Goal: Task Accomplishment & Management: Use online tool/utility

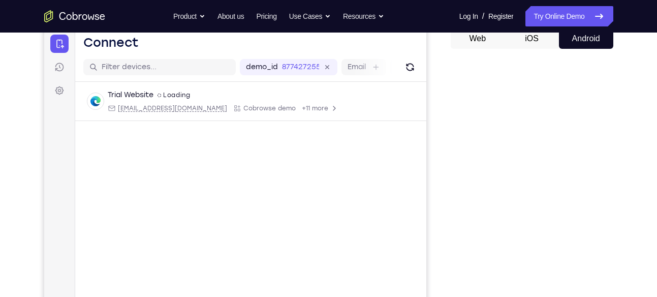
scroll to position [103, 0]
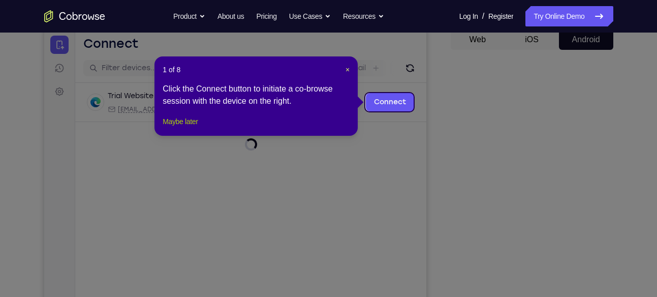
click at [198, 128] on button "Maybe later" at bounding box center [180, 121] width 35 height 12
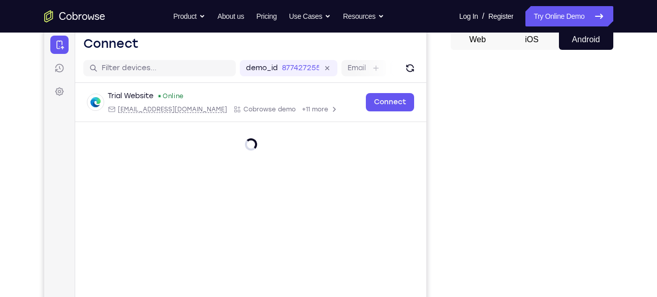
scroll to position [89, 0]
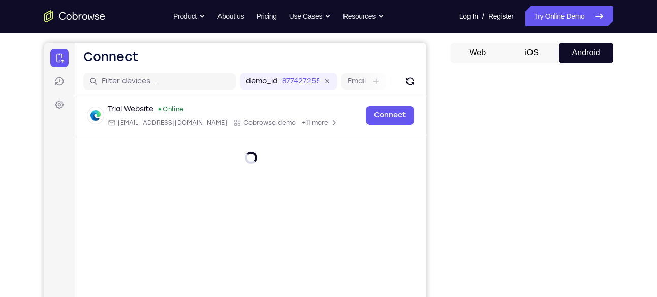
click at [588, 60] on button "Android" at bounding box center [586, 53] width 54 height 20
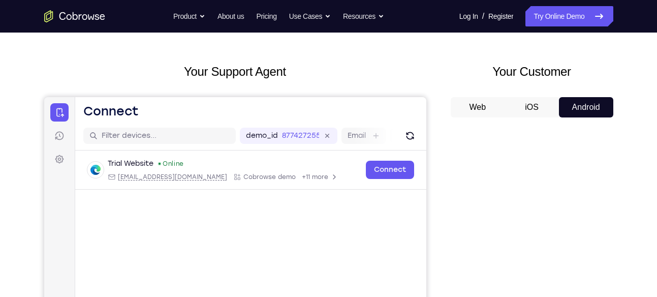
scroll to position [34, 0]
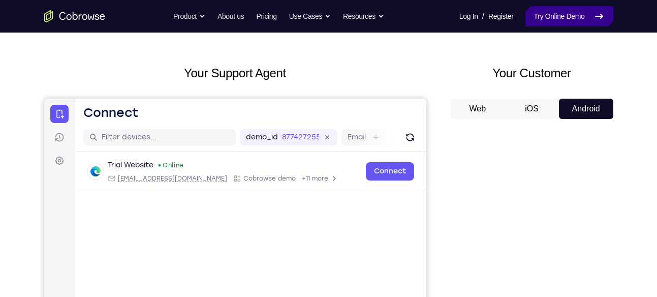
click at [554, 20] on link "Try Online Demo" at bounding box center [568, 16] width 87 height 20
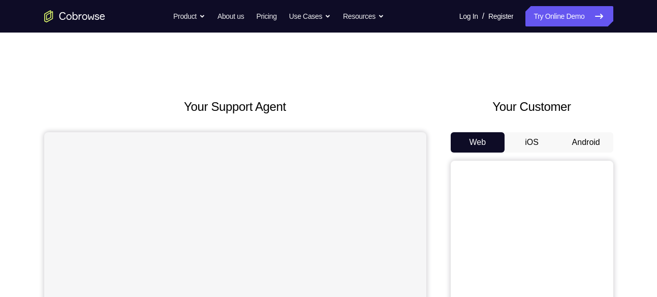
click at [589, 137] on button "Android" at bounding box center [586, 142] width 54 height 20
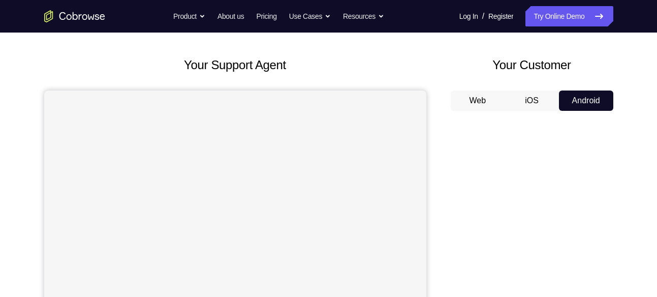
scroll to position [44, 0]
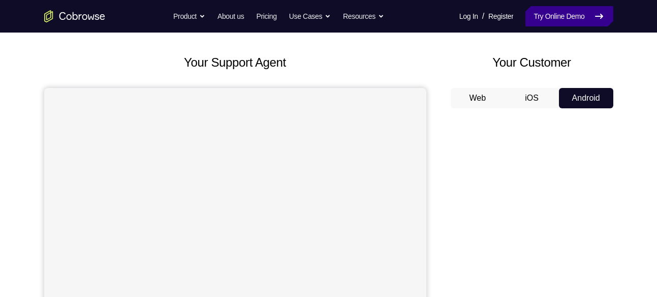
click at [545, 19] on link "Try Online Demo" at bounding box center [568, 16] width 87 height 20
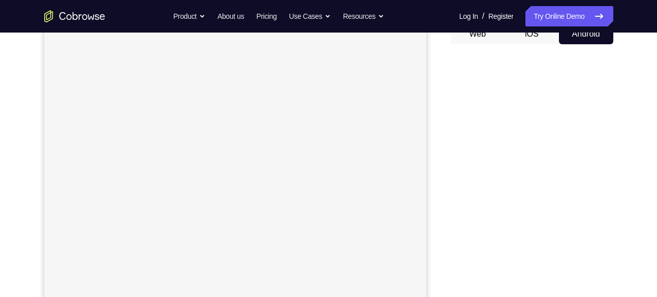
scroll to position [109, 0]
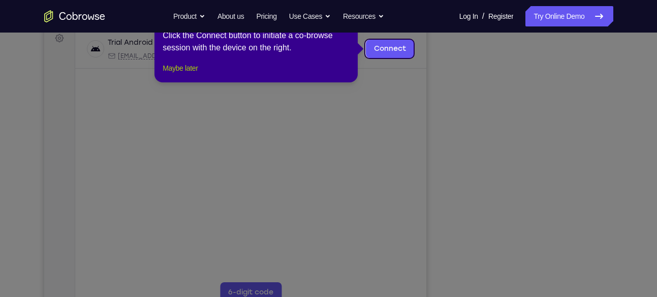
click at [183, 74] on button "Maybe later" at bounding box center [180, 68] width 35 height 12
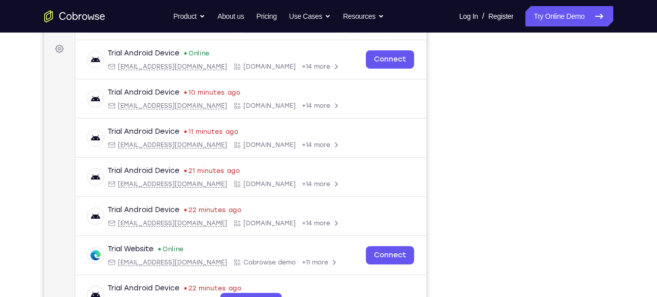
scroll to position [143, 0]
